Goal: Transaction & Acquisition: Purchase product/service

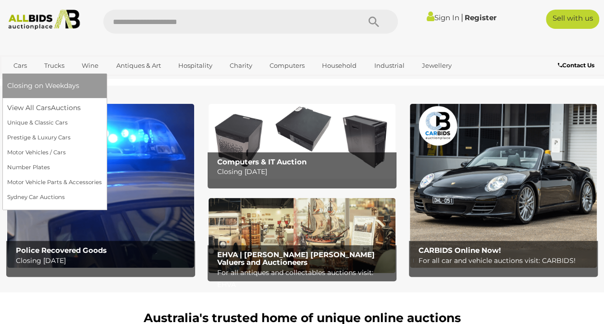
click at [24, 69] on link "Cars" at bounding box center [20, 66] width 26 height 16
click at [31, 109] on link "View All Cars Auctions" at bounding box center [54, 107] width 95 height 15
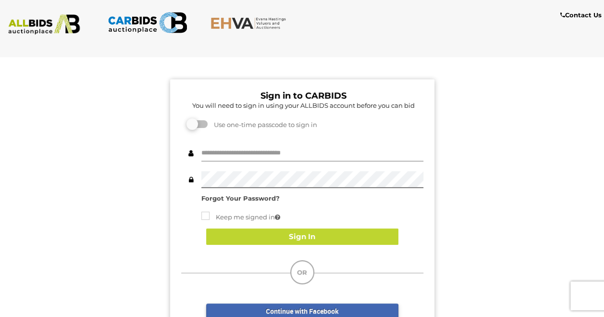
click at [297, 153] on input "text" at bounding box center [312, 153] width 222 height 17
type input "**********"
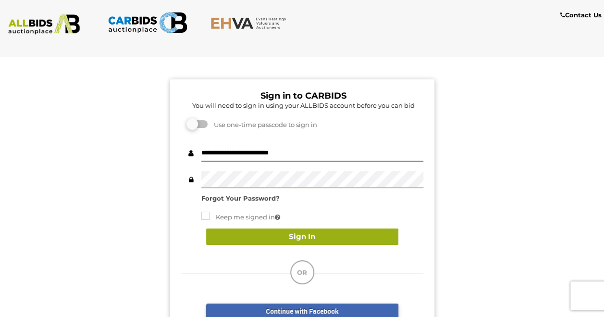
click at [351, 234] on button "Sign In" at bounding box center [302, 236] width 192 height 17
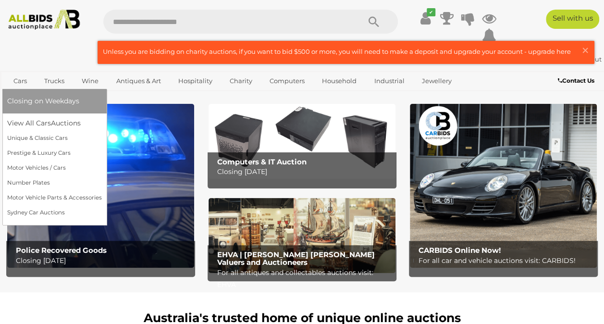
click at [20, 79] on link "Cars" at bounding box center [20, 81] width 26 height 16
click at [30, 124] on link "View All Cars Auctions" at bounding box center [54, 123] width 95 height 15
